Goal: Task Accomplishment & Management: Use online tool/utility

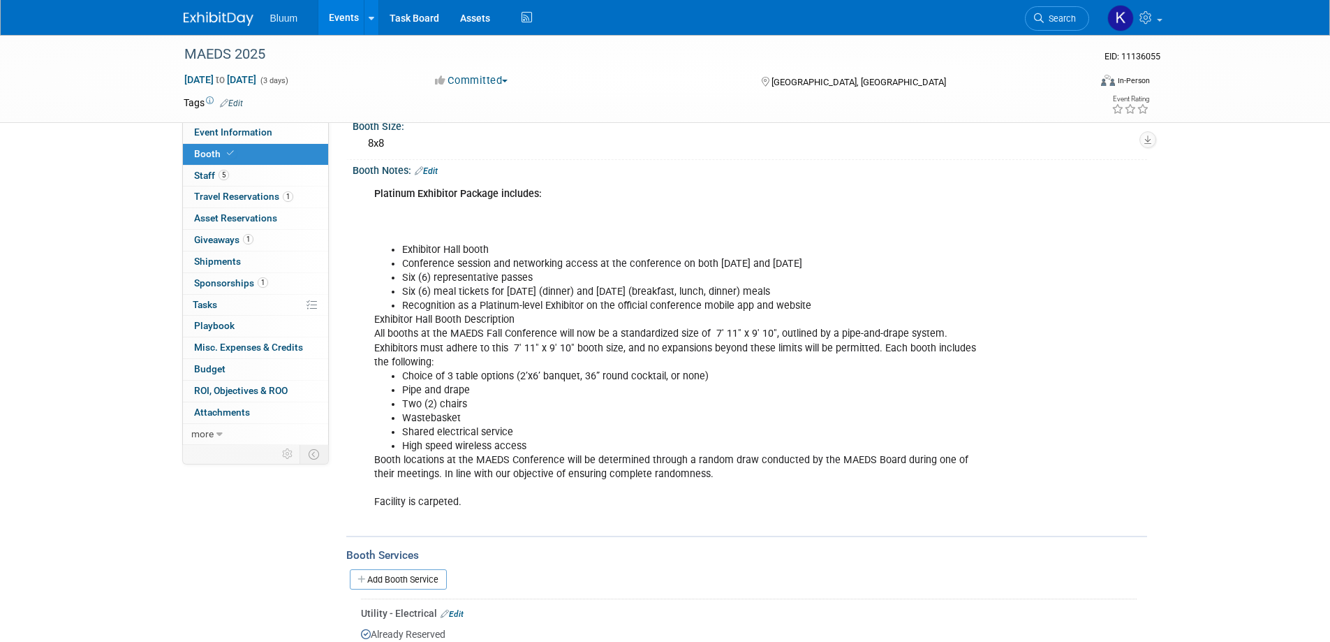
click at [351, 13] on link "Events" at bounding box center [343, 17] width 51 height 35
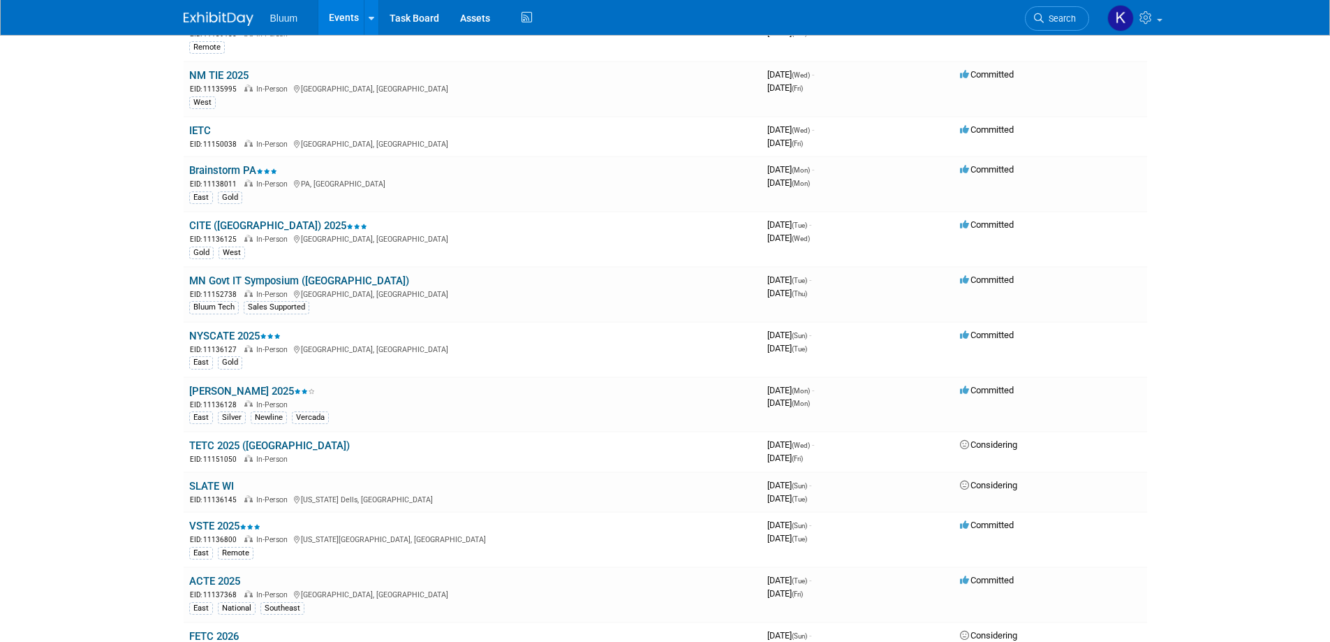
scroll to position [1117, 0]
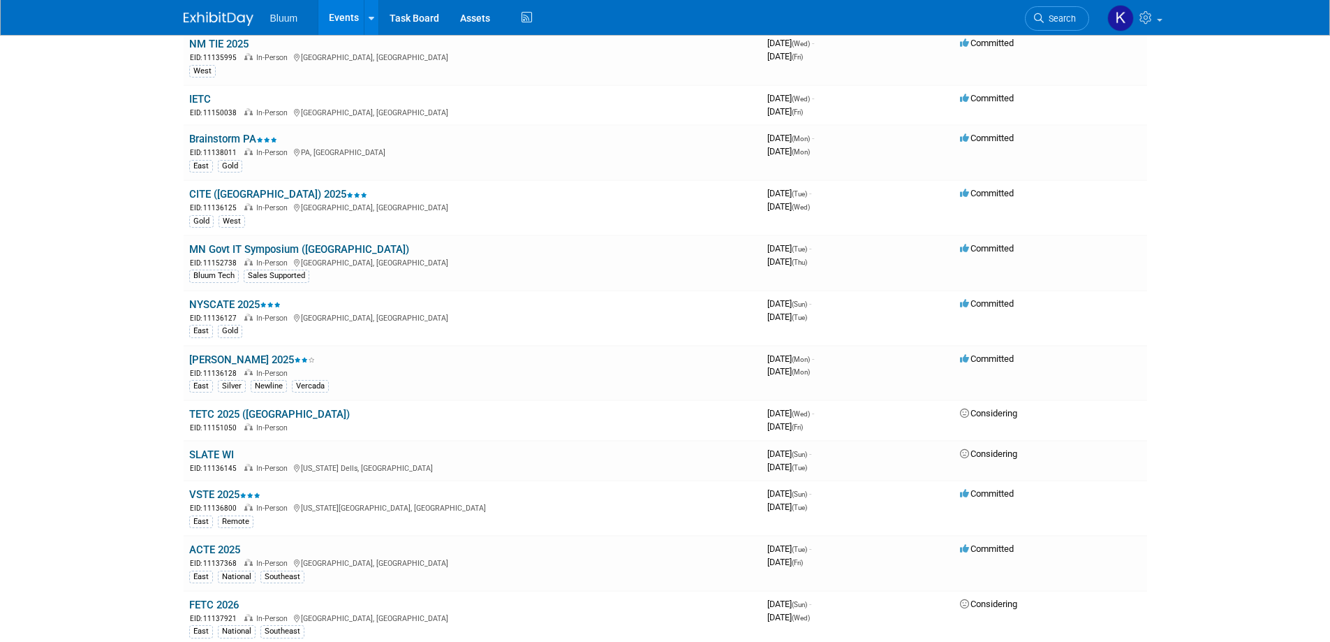
click at [241, 300] on link "NYSCATE 2025" at bounding box center [234, 304] width 91 height 13
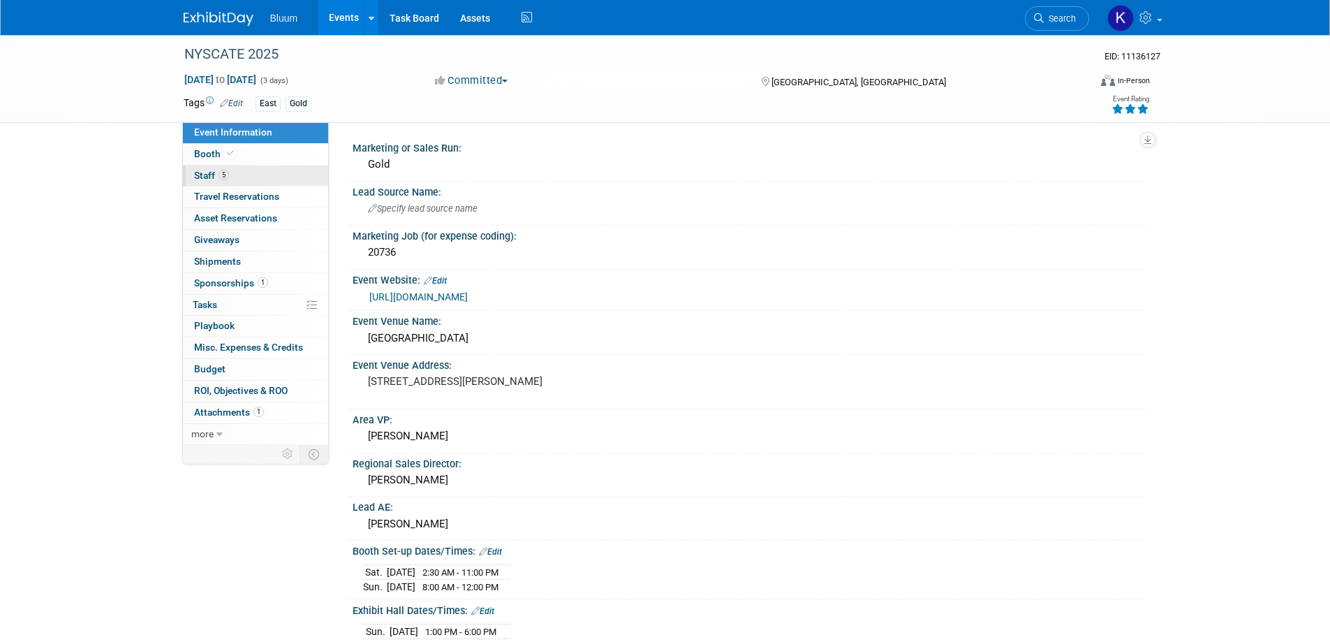
click at [209, 174] on span "Staff 5" at bounding box center [211, 175] width 35 height 11
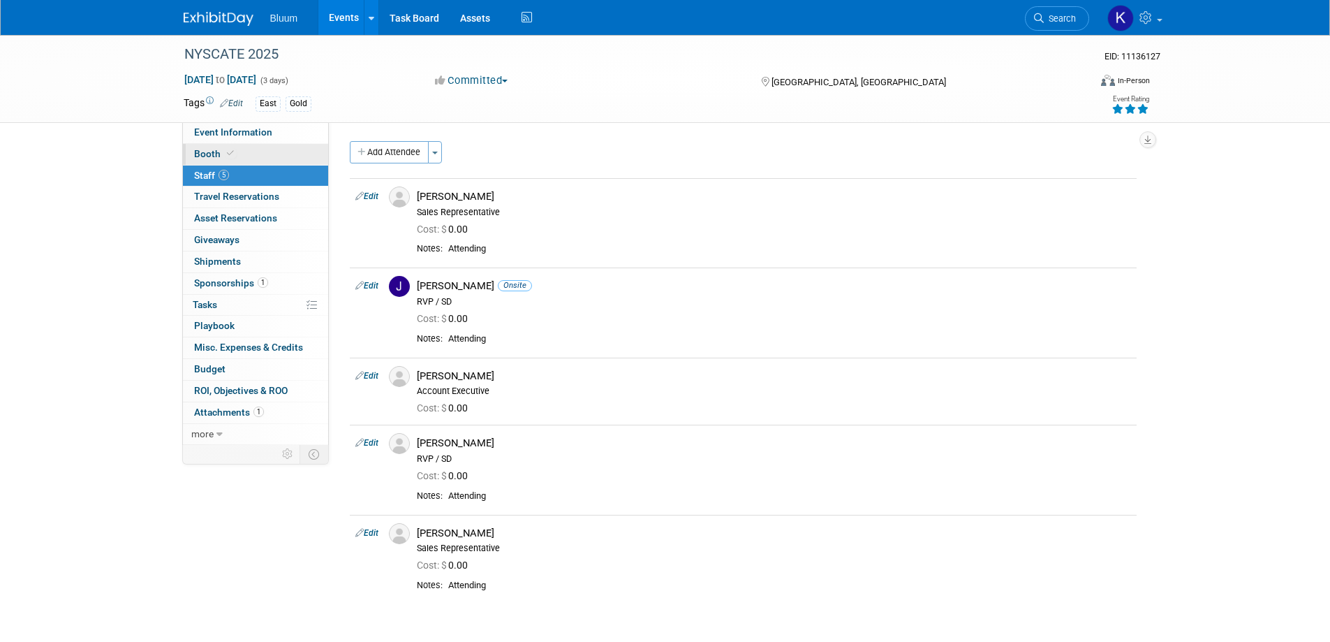
click at [206, 154] on span "Booth" at bounding box center [215, 153] width 43 height 11
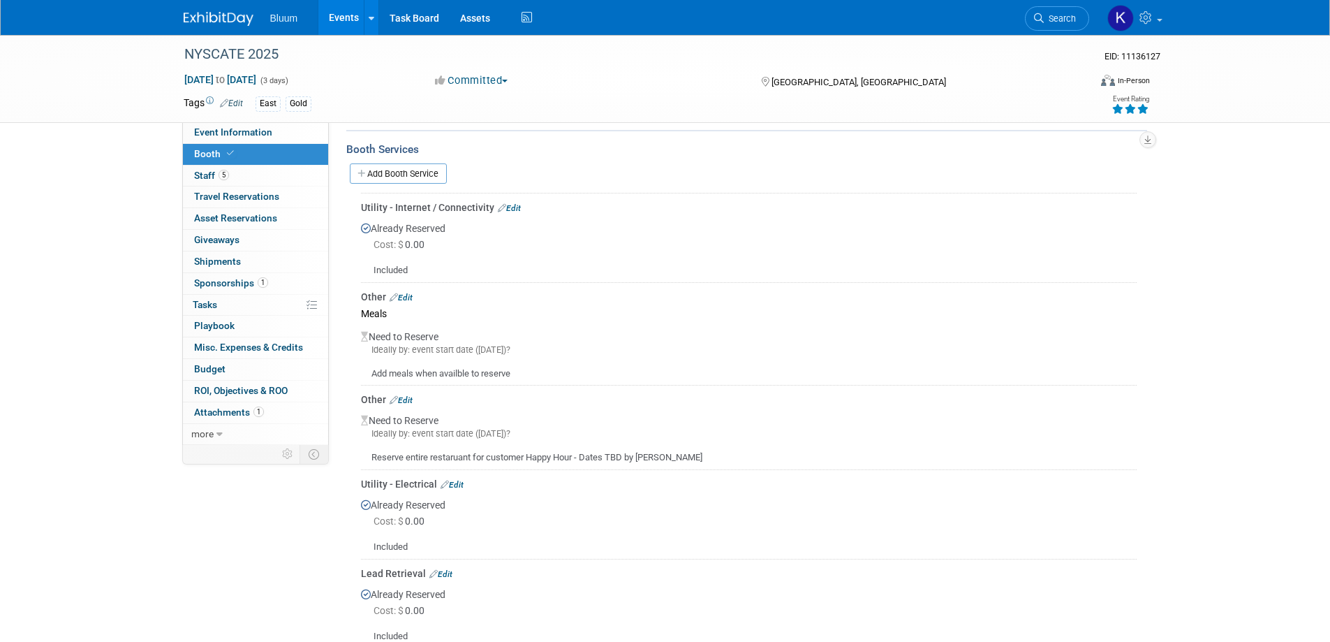
scroll to position [419, 0]
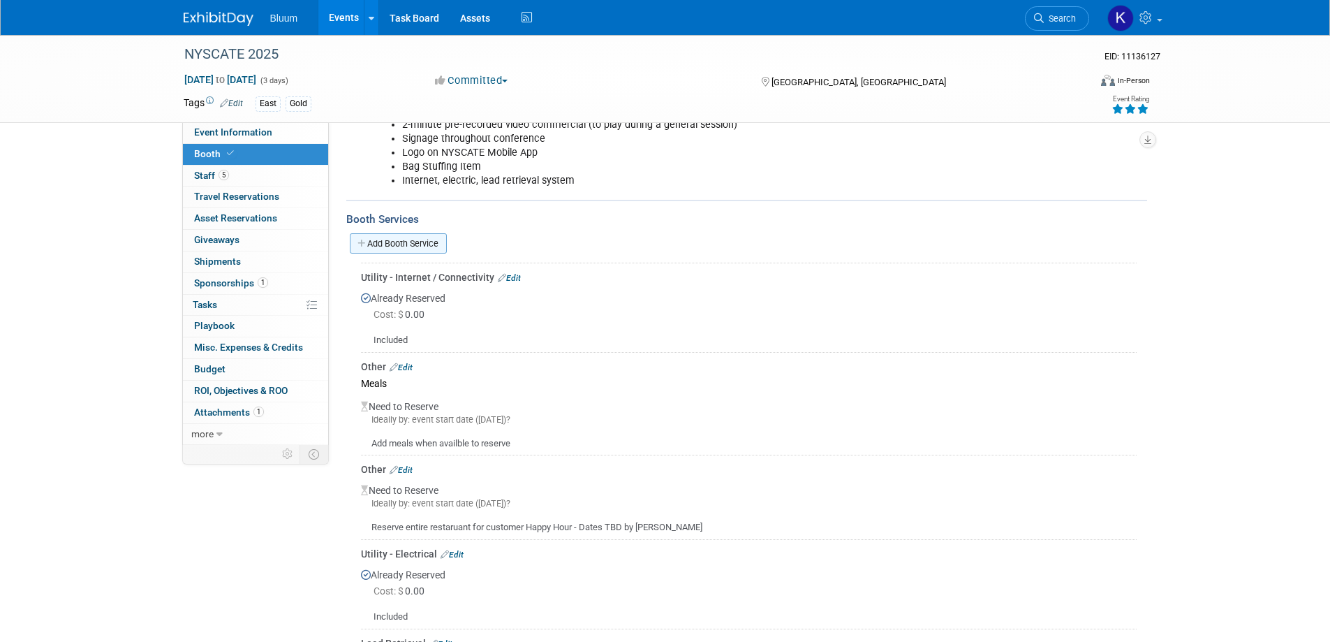
click at [424, 233] on link "Add Booth Service" at bounding box center [398, 243] width 97 height 20
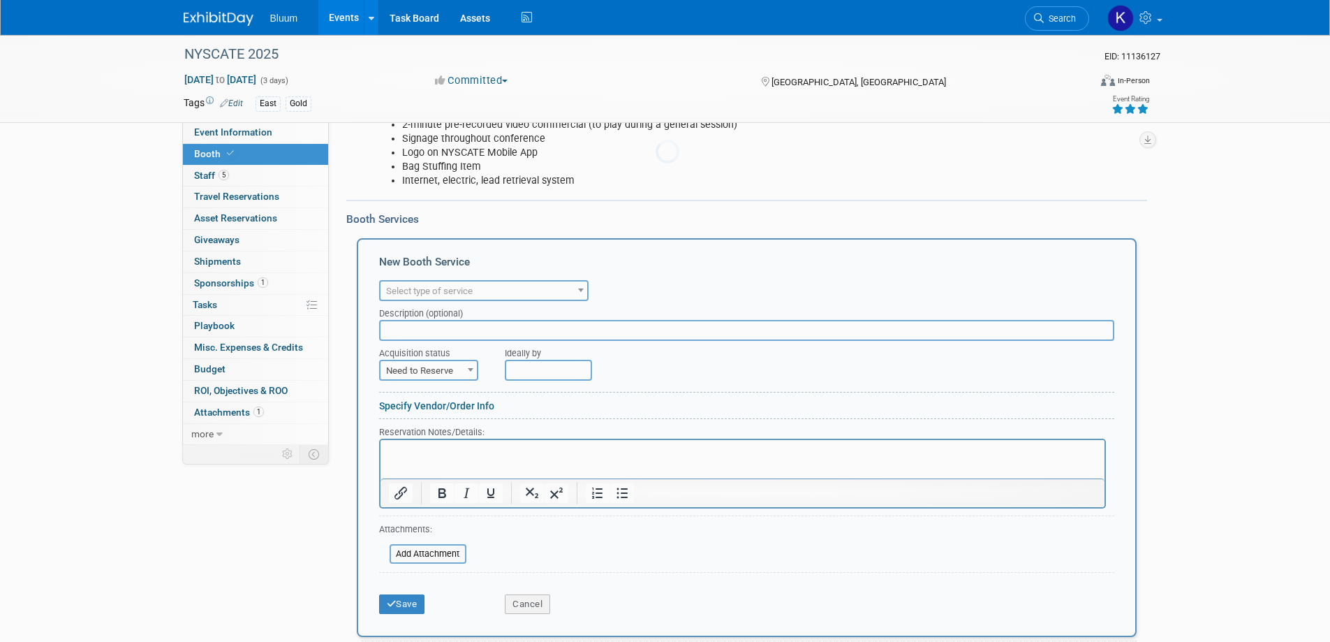
scroll to position [0, 0]
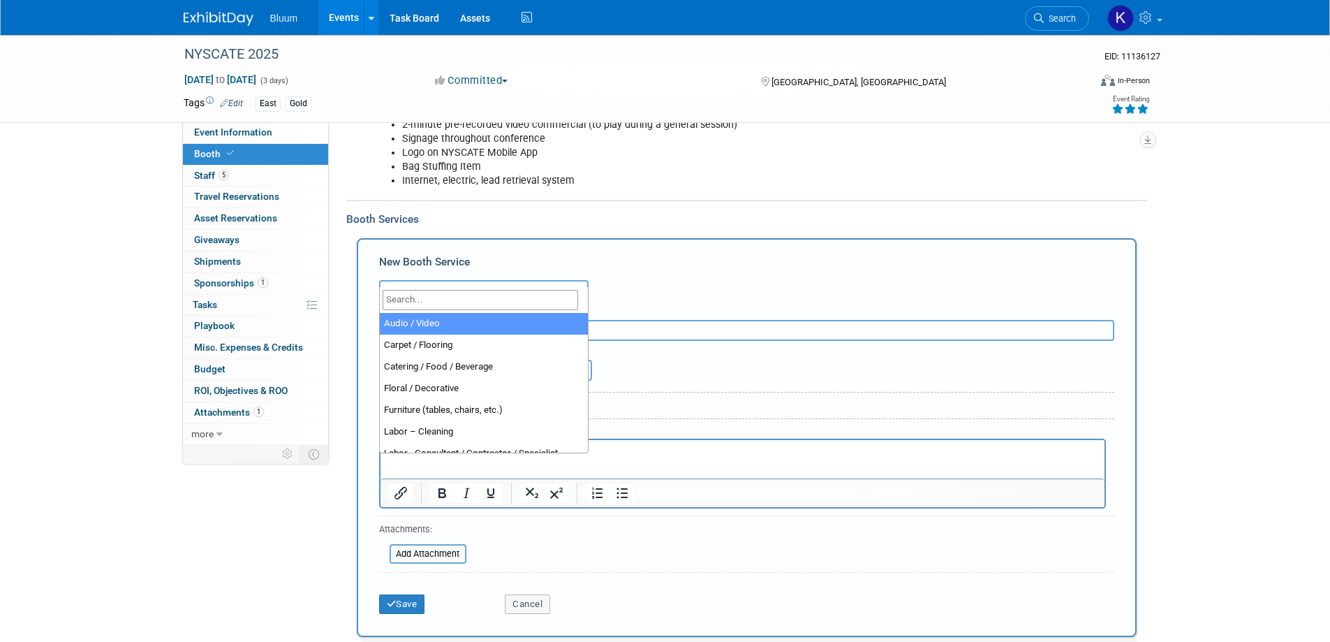
drag, startPoint x: 515, startPoint y: 279, endPoint x: 509, endPoint y: 275, distance: 7.2
click at [510, 281] on span "Select type of service" at bounding box center [483, 291] width 207 height 20
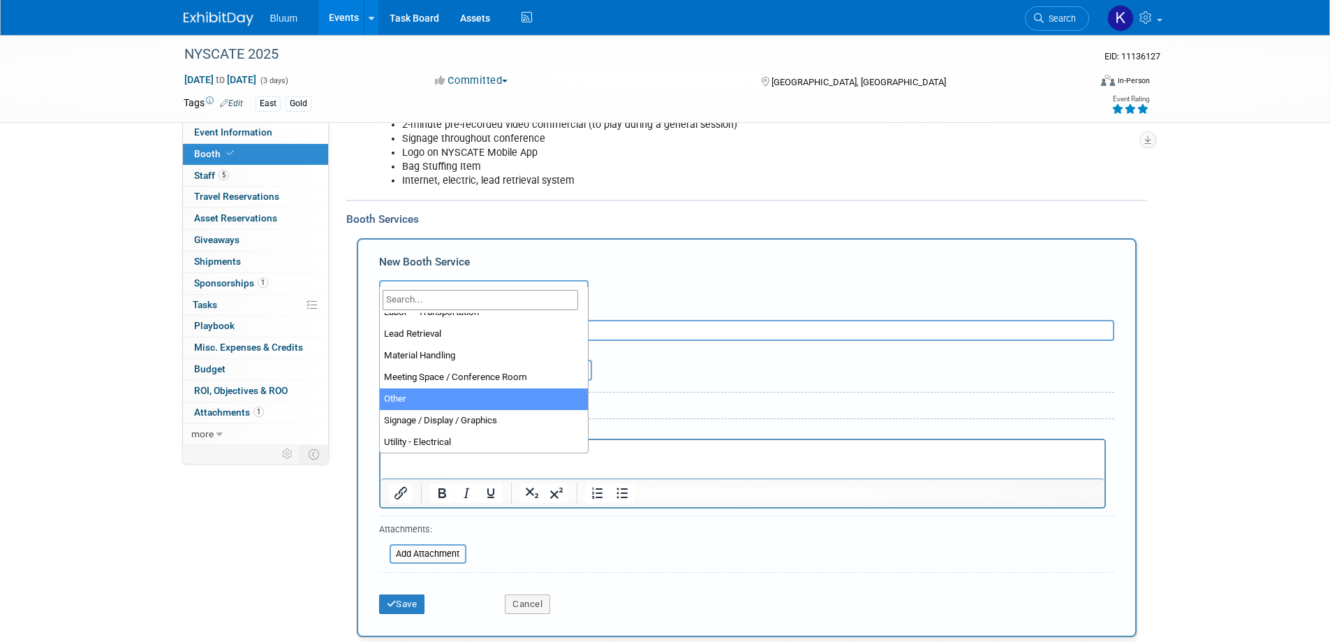
scroll to position [349, 0]
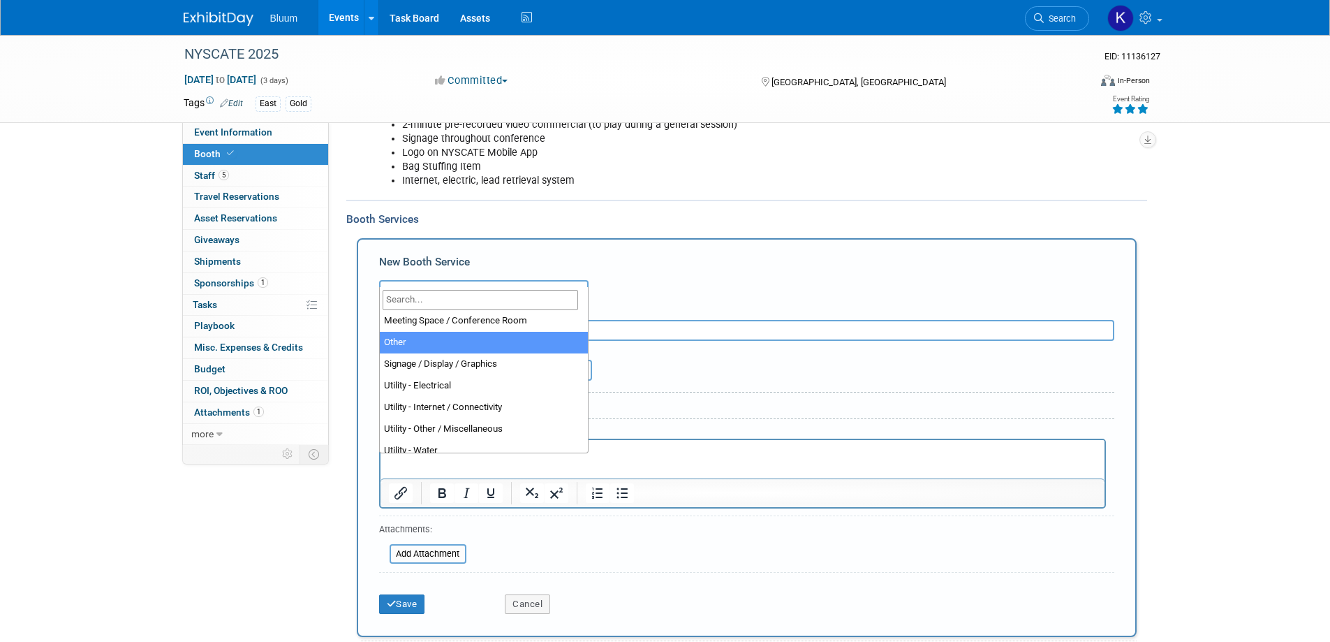
select select "1"
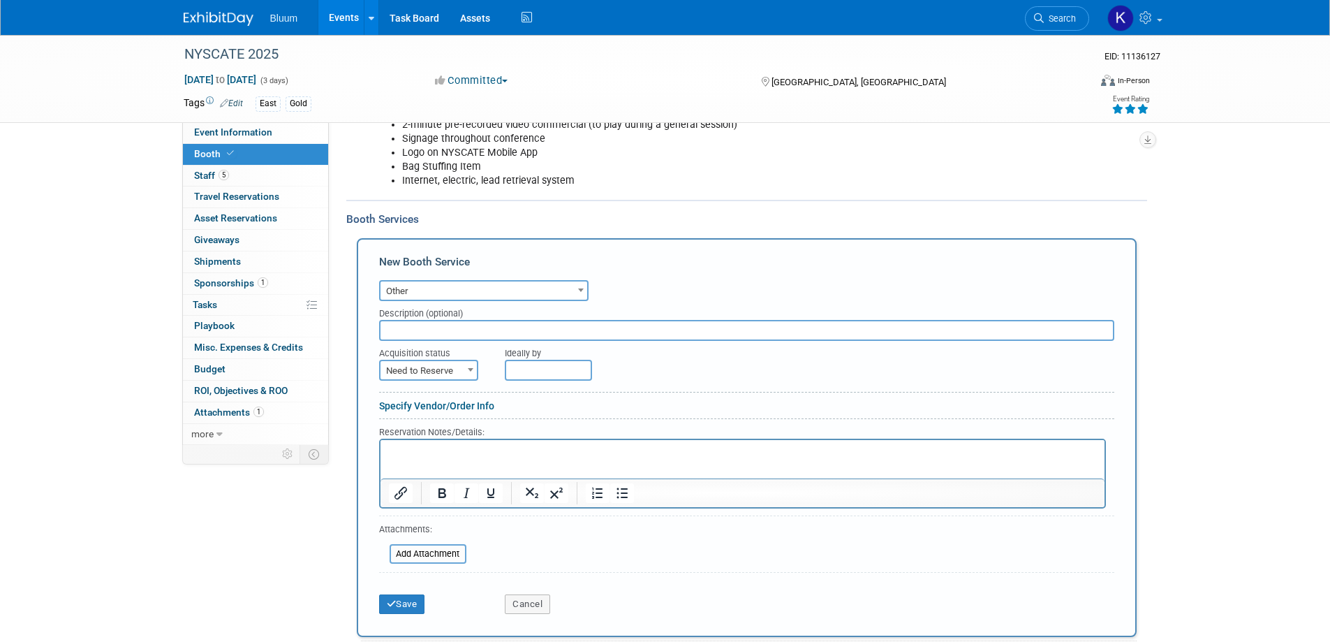
click at [445, 320] on input "text" at bounding box center [746, 330] width 735 height 21
type input "Badges"
click at [452, 361] on span "Need to Reserve" at bounding box center [428, 371] width 96 height 20
select select "2"
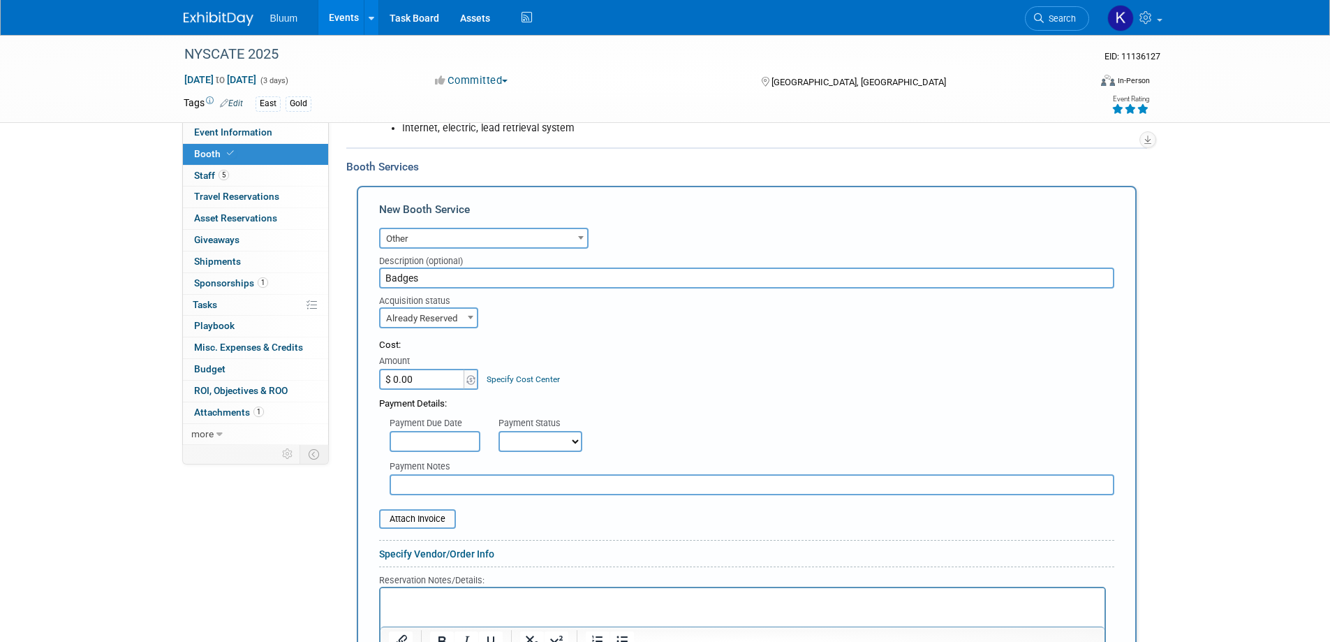
scroll to position [558, 0]
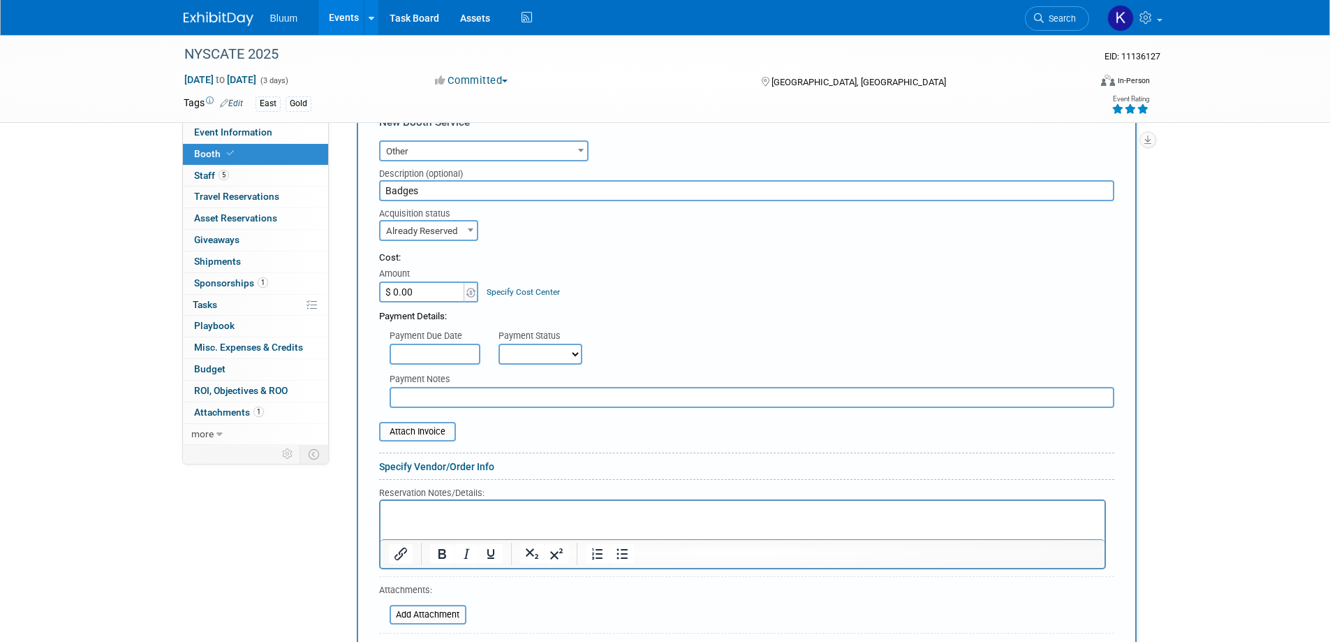
click at [413, 515] on p "Rich Text Area. Press ALT-0 for help." at bounding box center [742, 512] width 708 height 13
click at [408, 521] on p "Joel, Omar, Joe P and me" at bounding box center [742, 525] width 708 height 13
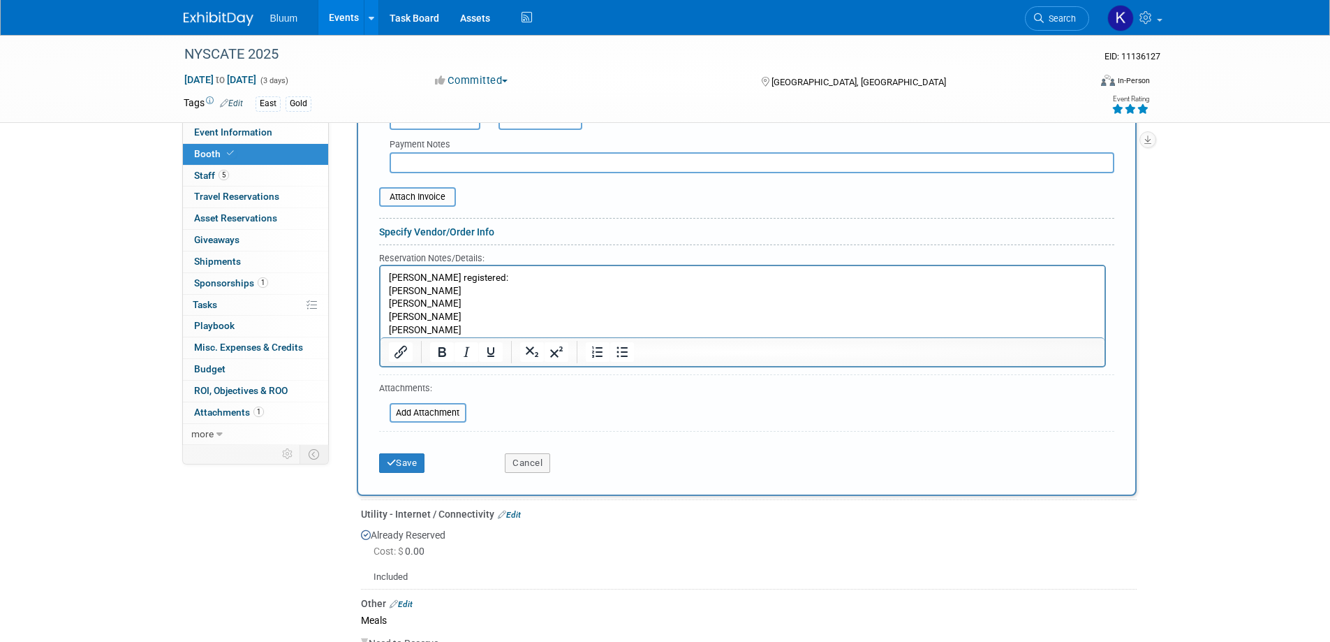
scroll to position [838, 0]
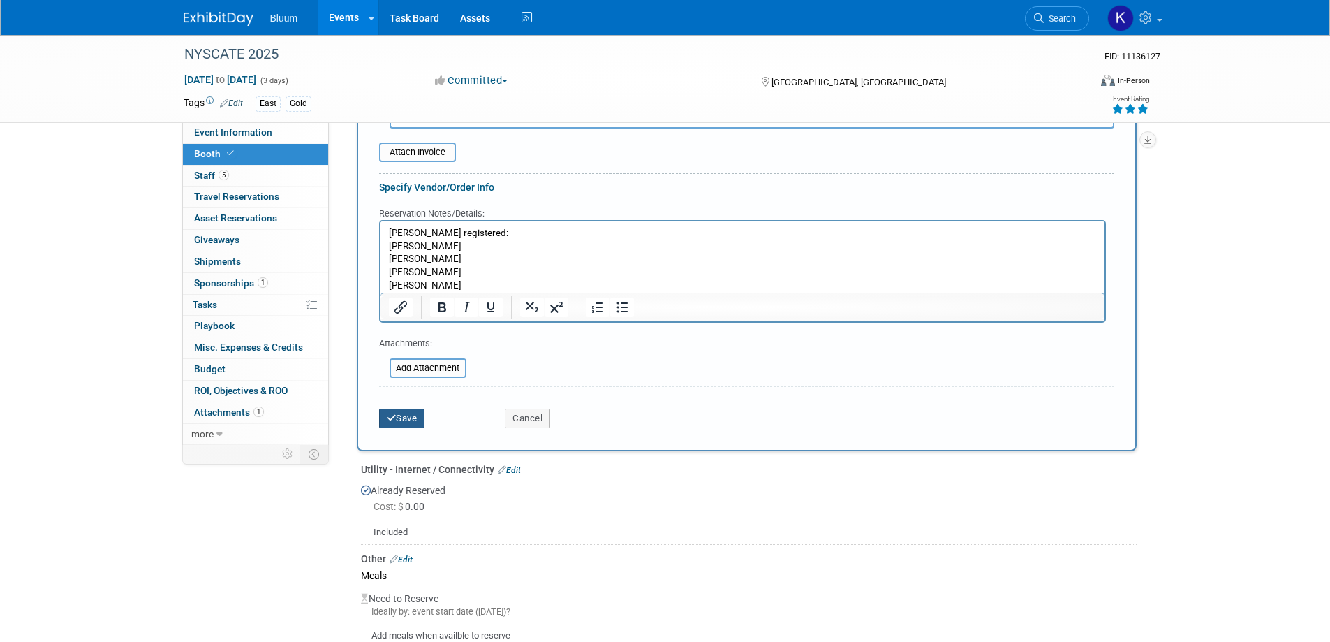
click at [406, 410] on button "Save" at bounding box center [402, 418] width 46 height 20
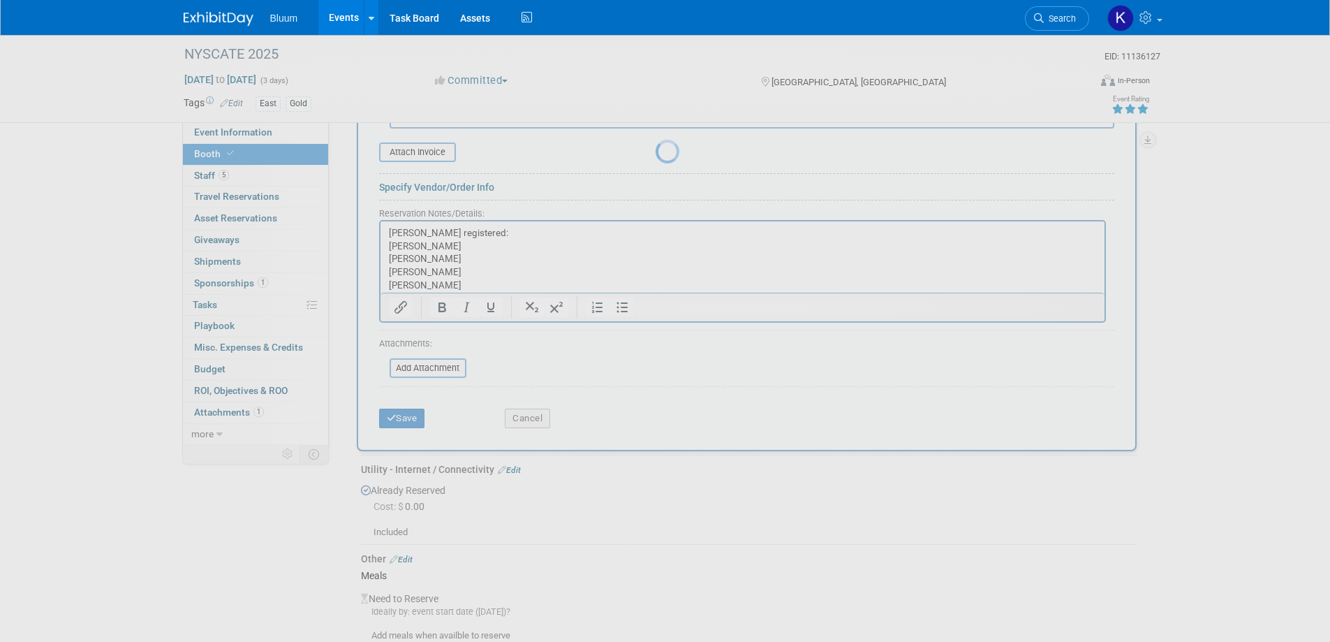
scroll to position [804, 0]
